Goal: Navigation & Orientation: Go to known website

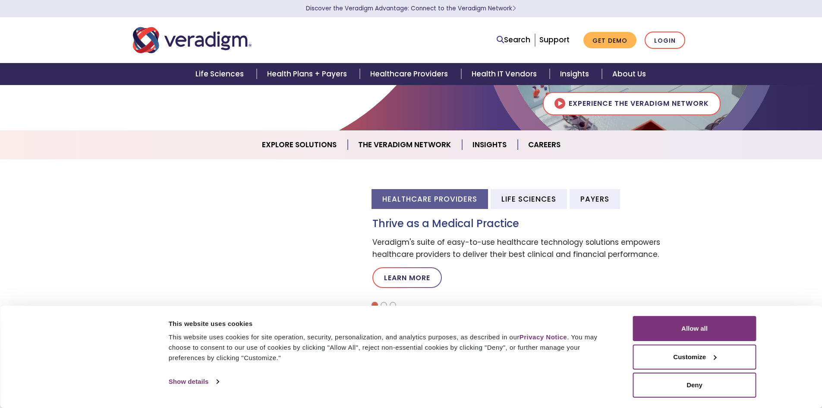
scroll to position [259, 0]
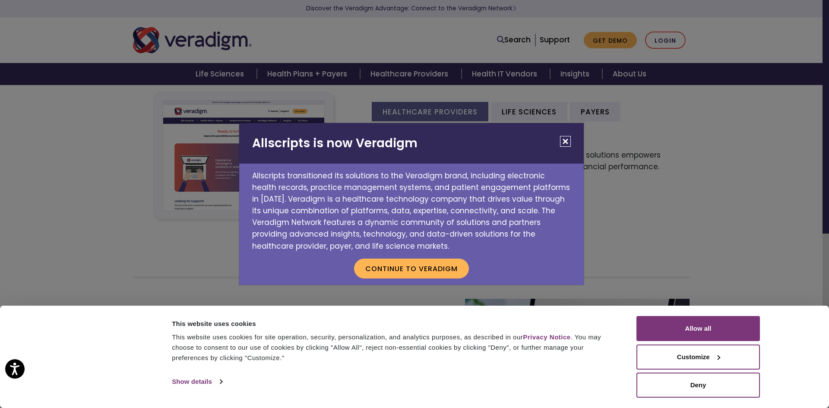
click at [568, 140] on button "Close" at bounding box center [565, 141] width 11 height 11
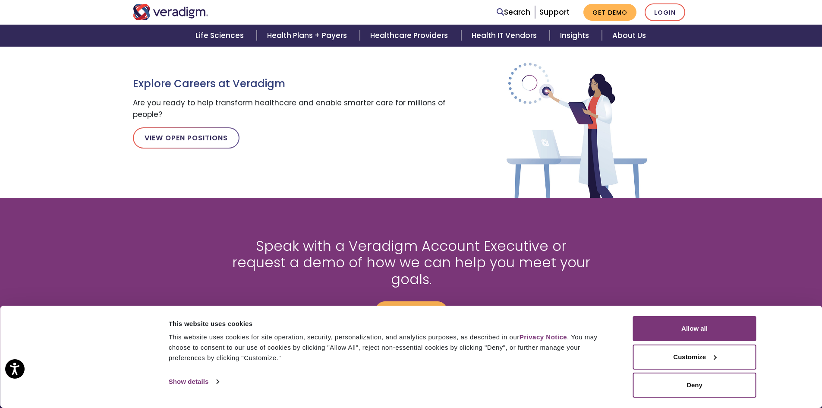
scroll to position [949, 0]
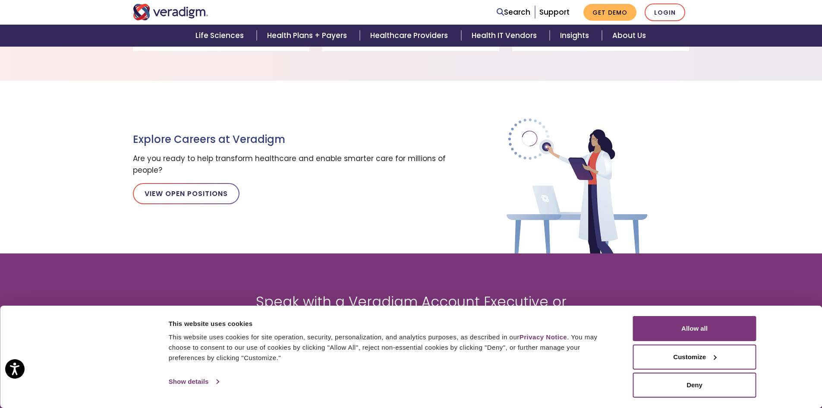
click at [187, 381] on link "Show details" at bounding box center [194, 381] width 50 height 13
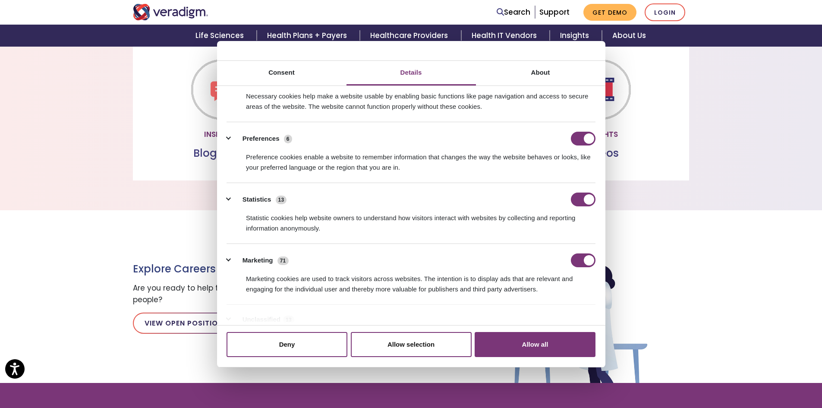
scroll to position [0, 0]
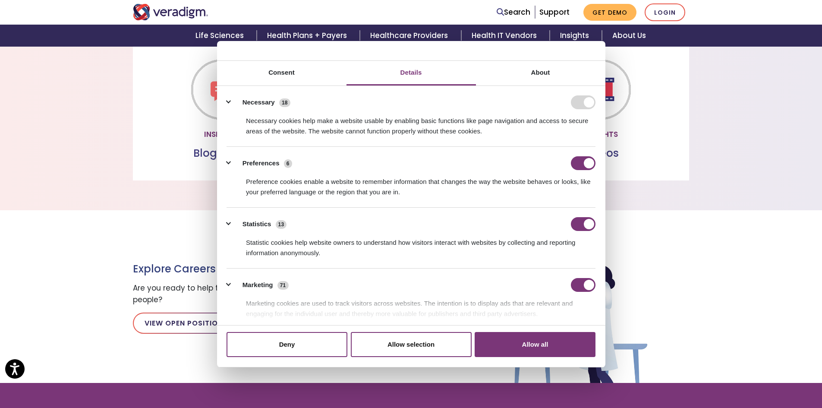
click at [754, 245] on div "Explore Careers at Veradigm Are you ready to help transform healthcare and enab…" at bounding box center [411, 296] width 822 height 173
click at [741, 243] on div "Explore Careers at Veradigm Are you ready to help transform healthcare and enab…" at bounding box center [411, 296] width 822 height 173
click at [287, 78] on link "Consent" at bounding box center [281, 73] width 129 height 25
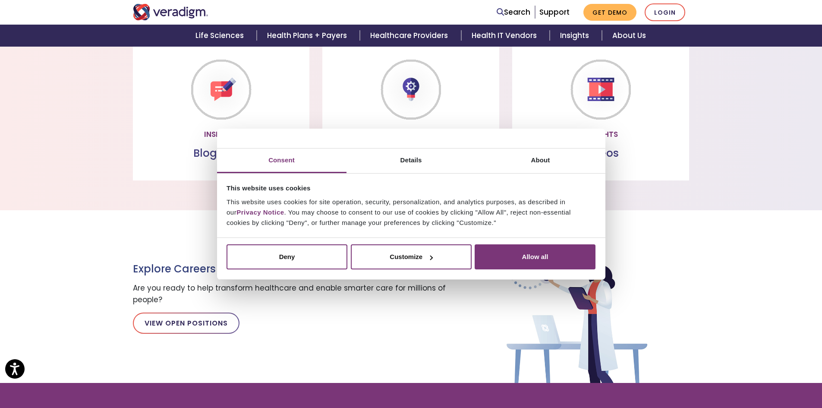
click at [687, 225] on div "Explore Careers at Veradigm Are you ready to help transform healthcare and enab…" at bounding box center [411, 296] width 570 height 173
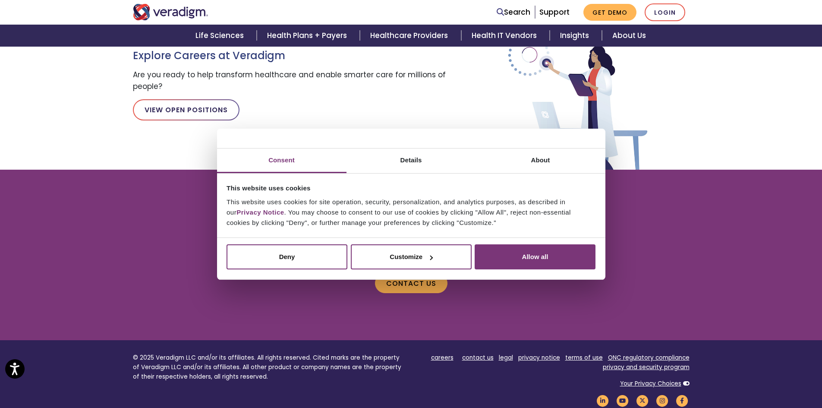
scroll to position [1079, 0]
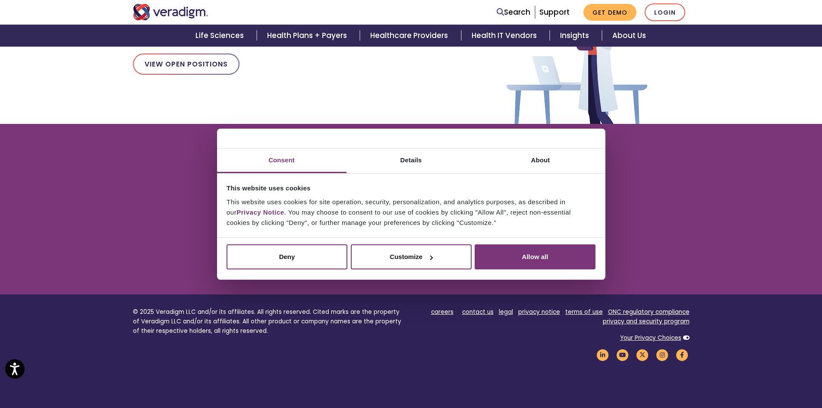
click at [728, 224] on div "Speak with a Veradigm Account Executive or request a demo of how we can help yo…" at bounding box center [411, 209] width 822 height 132
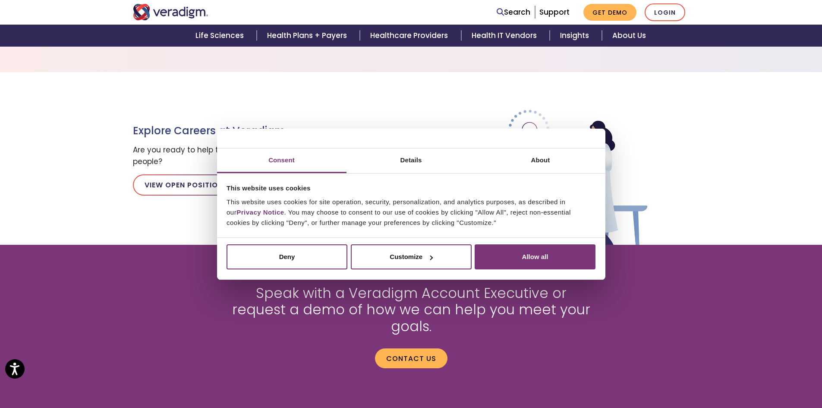
scroll to position [863, 0]
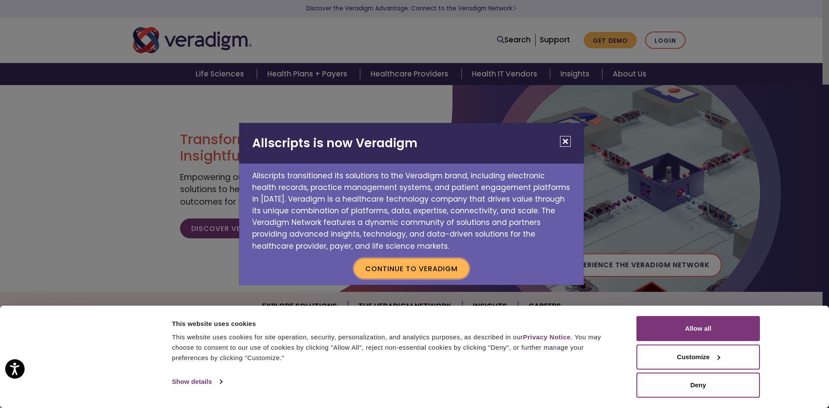
click at [424, 266] on button "Continue to Veradigm" at bounding box center [411, 269] width 115 height 20
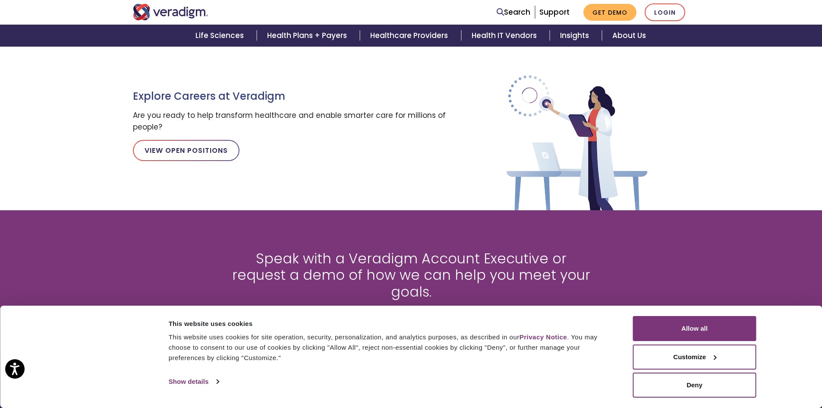
scroll to position [1134, 0]
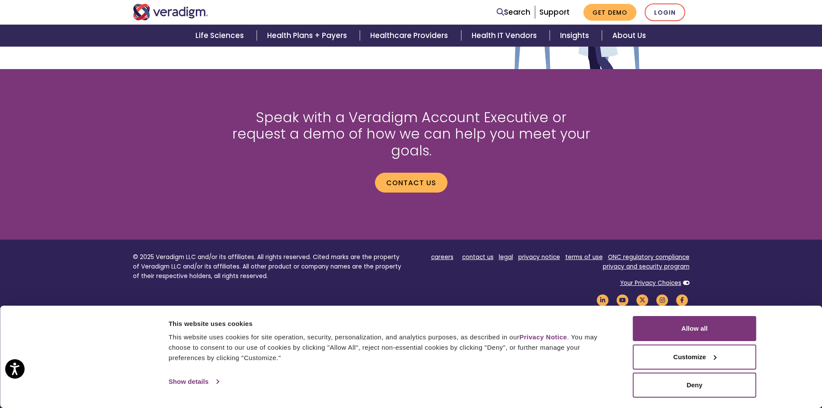
click at [185, 343] on link "Show details" at bounding box center [194, 381] width 50 height 13
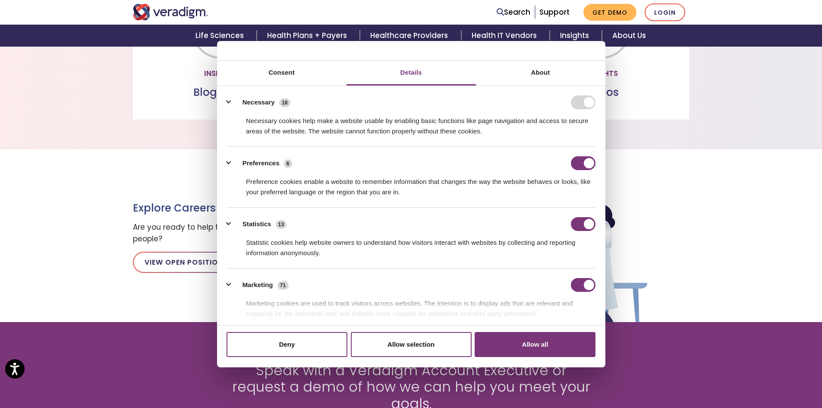
scroll to position [875, 0]
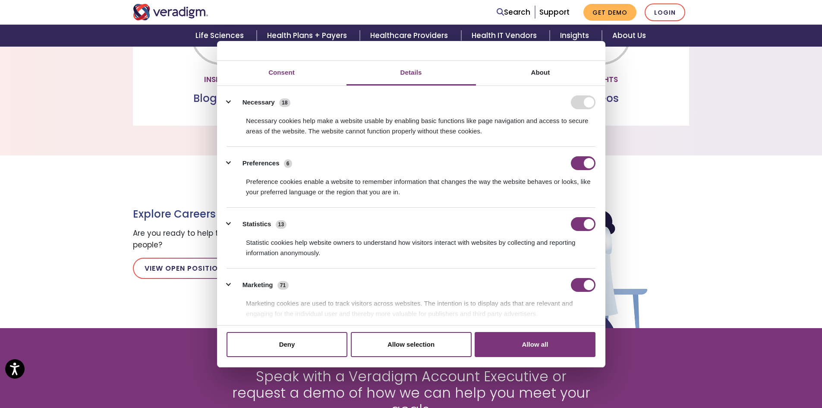
click at [284, 77] on link "Consent" at bounding box center [281, 73] width 129 height 25
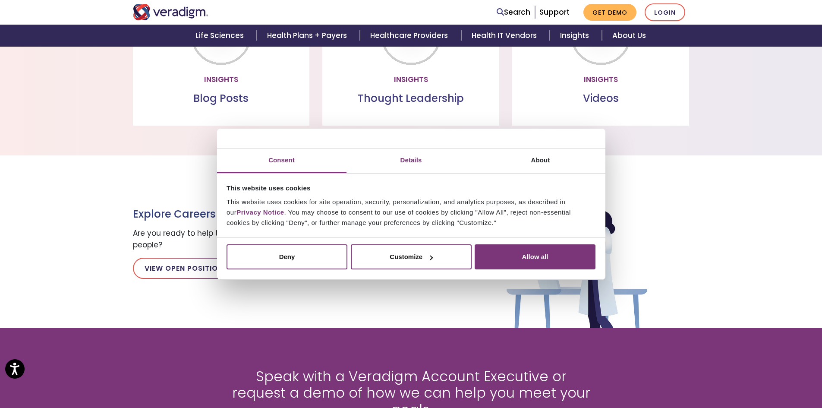
click at [410, 163] on link "Details" at bounding box center [411, 160] width 129 height 25
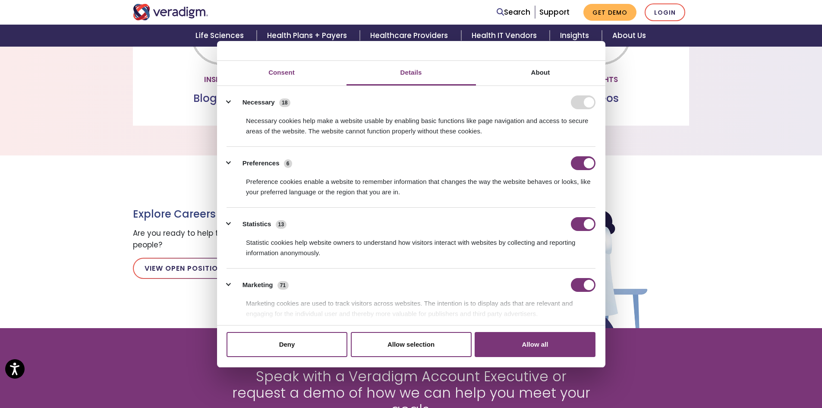
click at [283, 71] on link "Consent" at bounding box center [281, 73] width 129 height 25
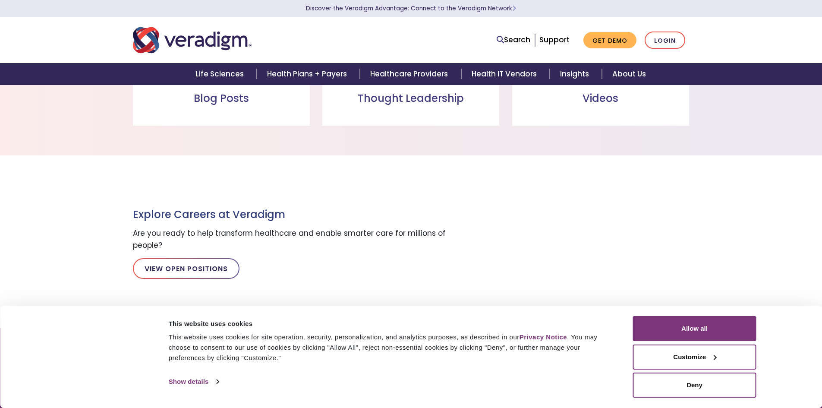
scroll to position [687, 0]
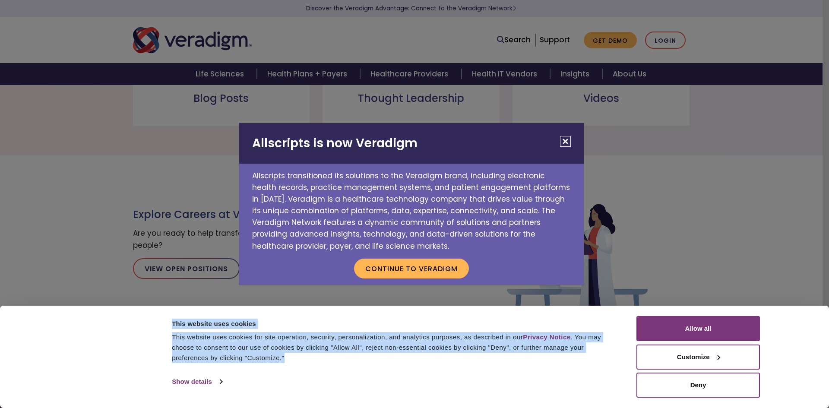
drag, startPoint x: 167, startPoint y: 321, endPoint x: 287, endPoint y: 356, distance: 125.0
click at [287, 356] on div "This website uses cookies This website uses cookies for site operation, securit…" at bounding box center [398, 341] width 457 height 50
click at [568, 141] on button "Close" at bounding box center [565, 141] width 11 height 11
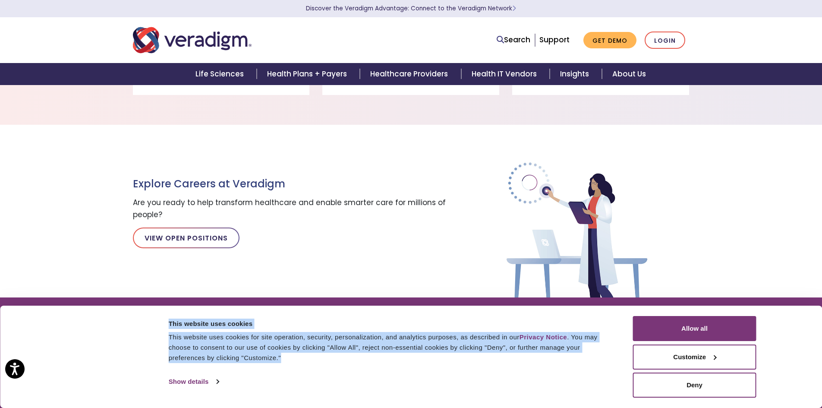
scroll to position [730, 0]
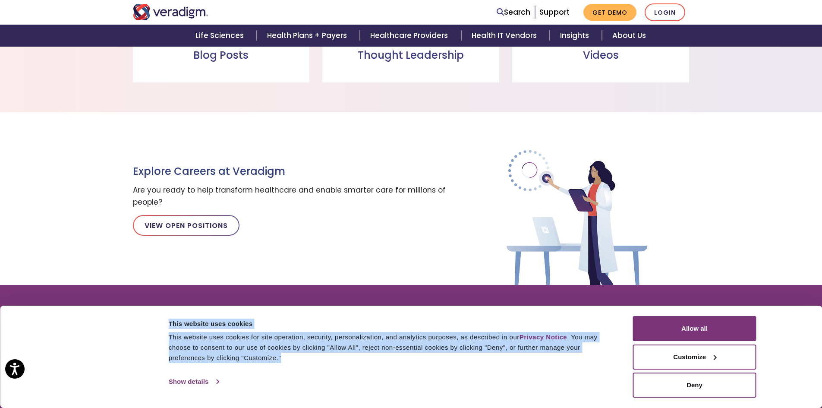
click at [192, 381] on link "Show details" at bounding box center [194, 381] width 50 height 13
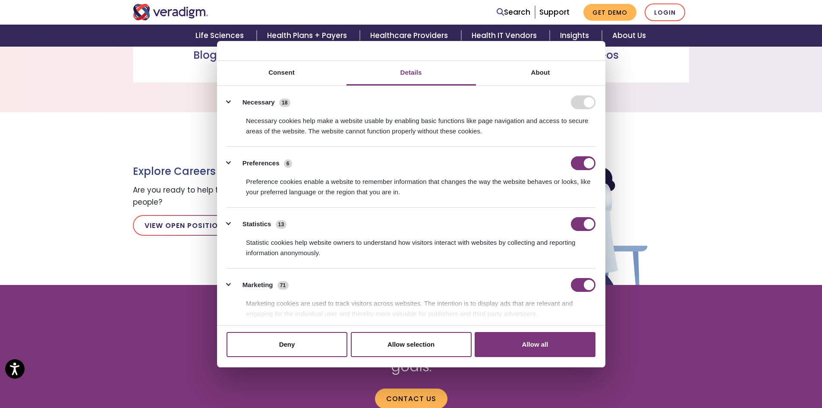
click at [399, 69] on link "Details" at bounding box center [411, 73] width 129 height 25
click at [533, 69] on link "About" at bounding box center [540, 73] width 129 height 25
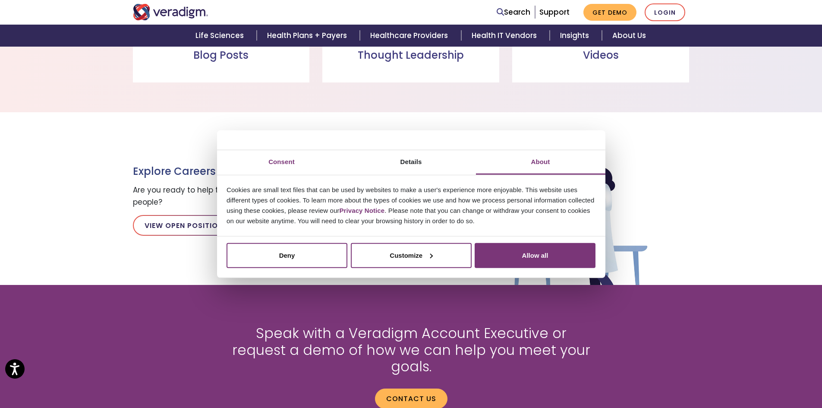
click at [291, 161] on link "Consent" at bounding box center [281, 162] width 129 height 25
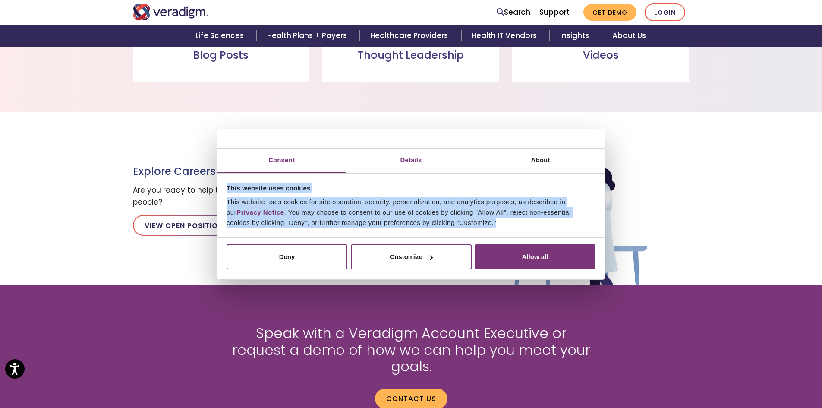
click at [413, 160] on link "Details" at bounding box center [411, 160] width 129 height 25
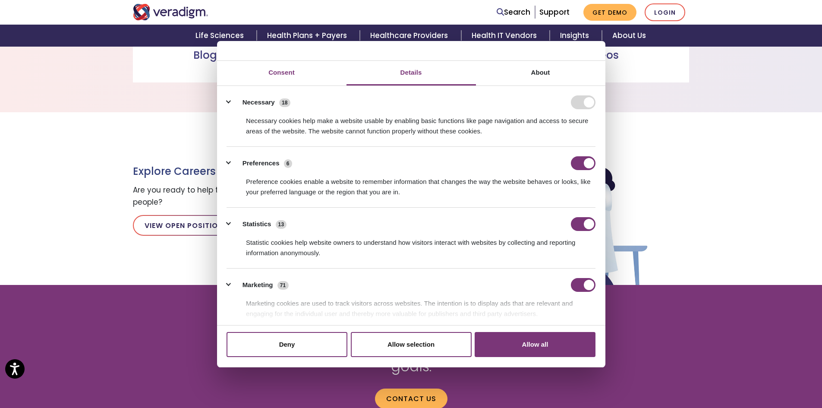
click at [280, 69] on link "Consent" at bounding box center [281, 73] width 129 height 25
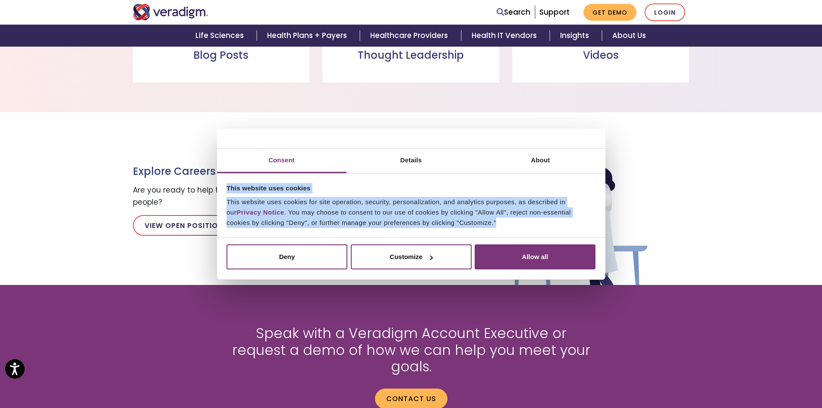
click at [357, 210] on div "This website uses cookies for site operation, security, personalization, and an…" at bounding box center [411, 212] width 369 height 31
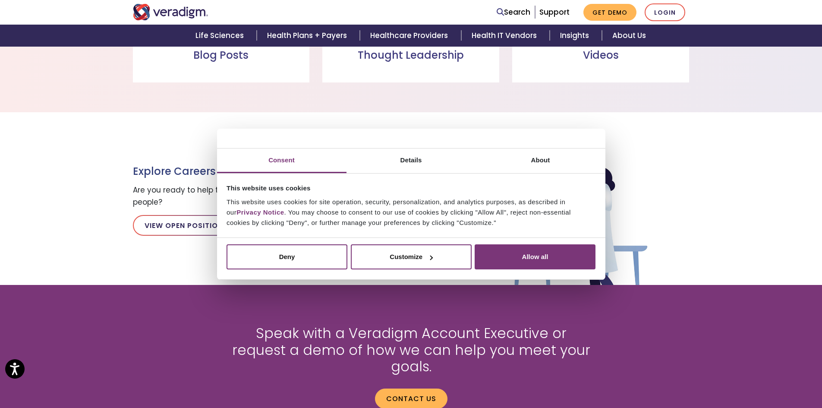
click at [274, 142] on div at bounding box center [411, 139] width 388 height 20
